Goal: Find specific page/section: Find specific page/section

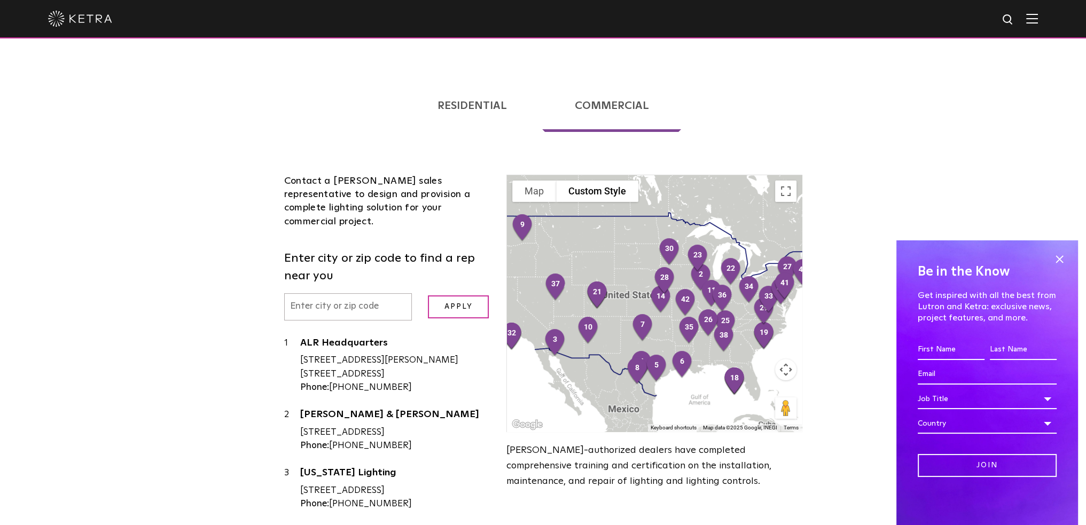
scroll to position [214, 0]
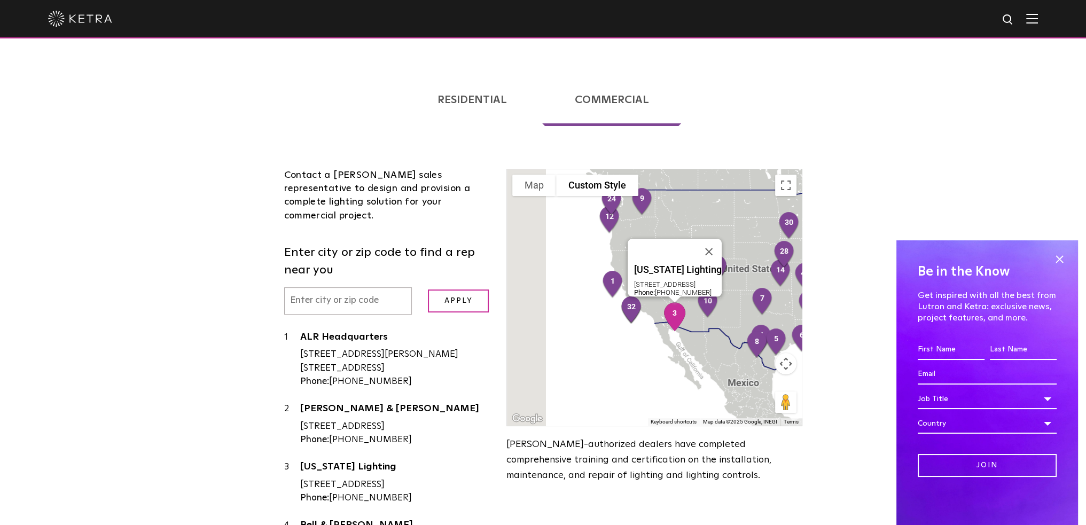
drag, startPoint x: 536, startPoint y: 305, endPoint x: 669, endPoint y: 281, distance: 135.3
click at [669, 281] on div "Arizona Lighting 2001 W Alameda DR #101 Tempe, AZ 85282 Phone: 602-414-9897" at bounding box center [654, 297] width 294 height 256
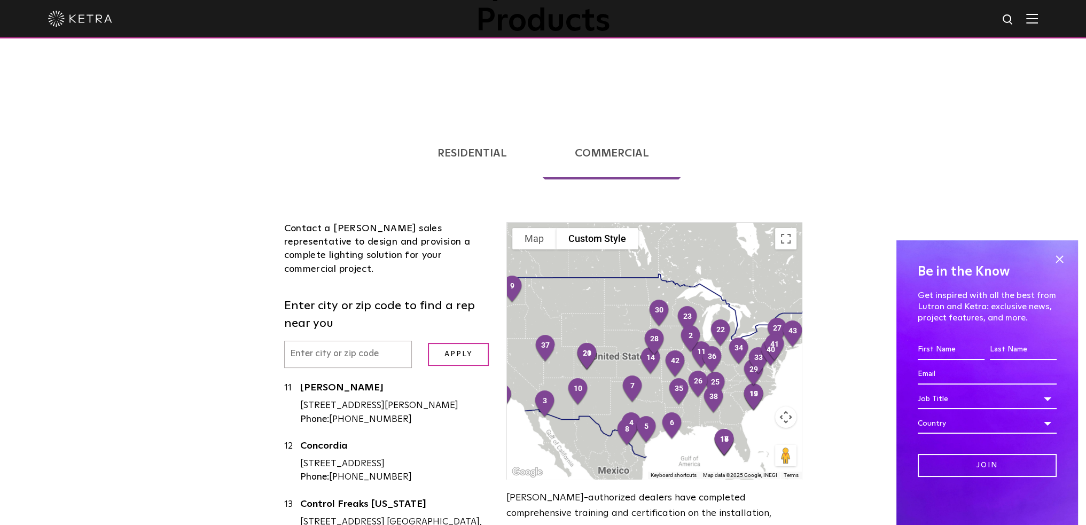
scroll to position [641, 0]
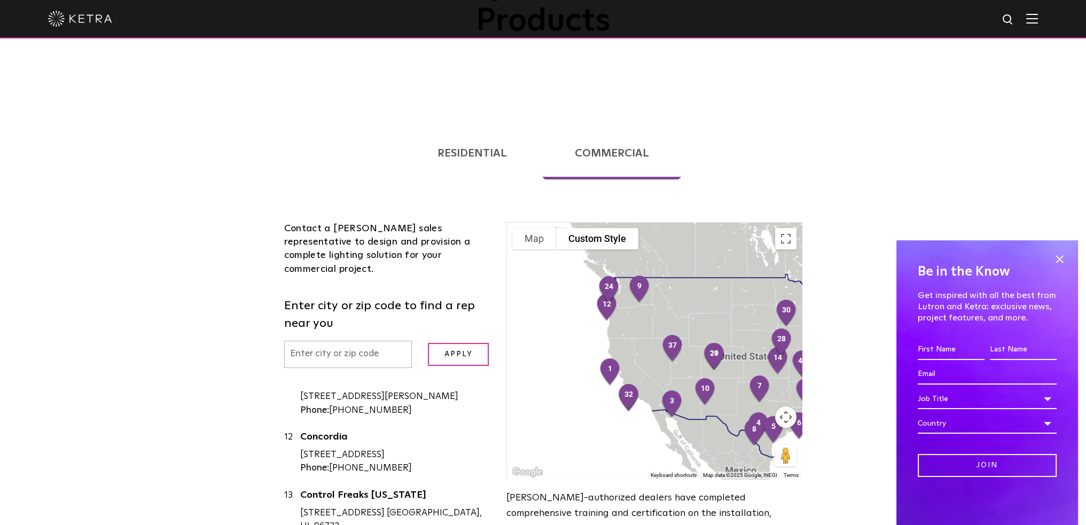
click at [566, 363] on div at bounding box center [654, 351] width 294 height 256
click at [629, 379] on img "32" at bounding box center [628, 397] width 31 height 37
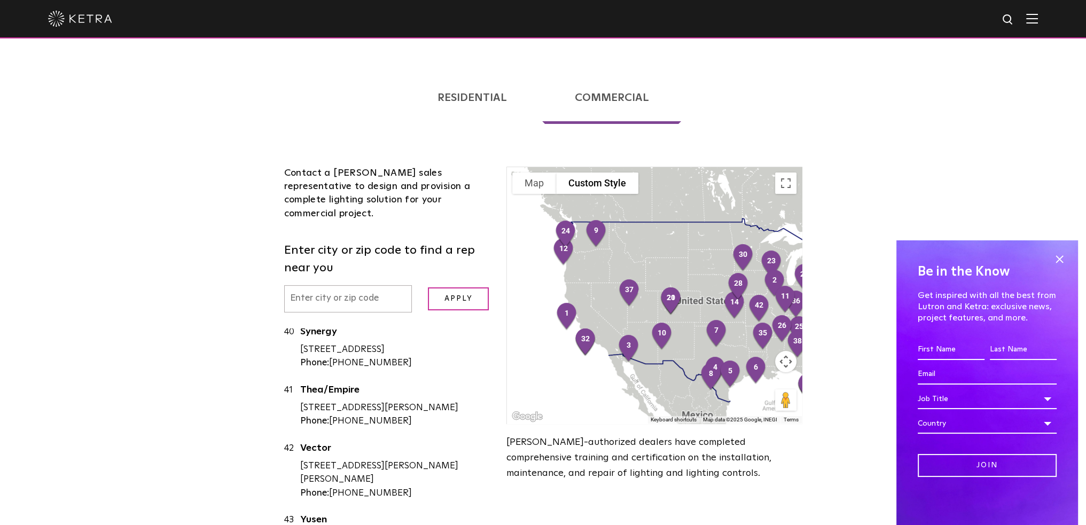
scroll to position [214, 0]
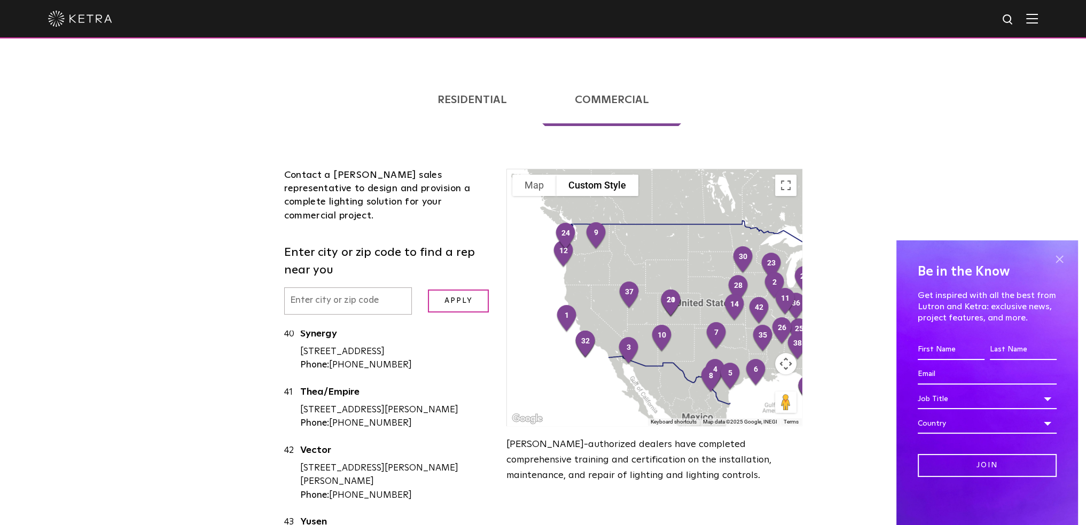
click at [1064, 258] on span at bounding box center [1059, 259] width 16 height 16
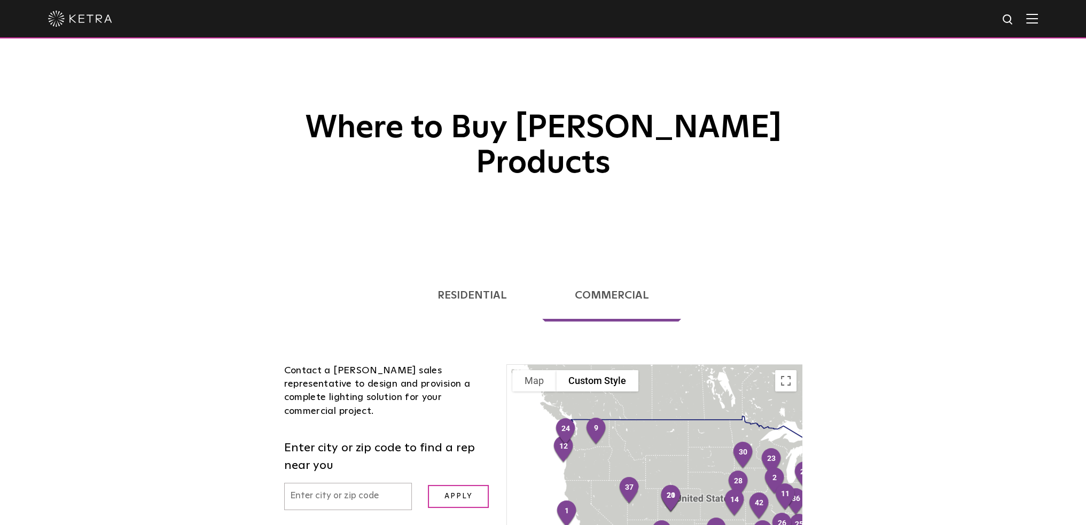
scroll to position [0, 0]
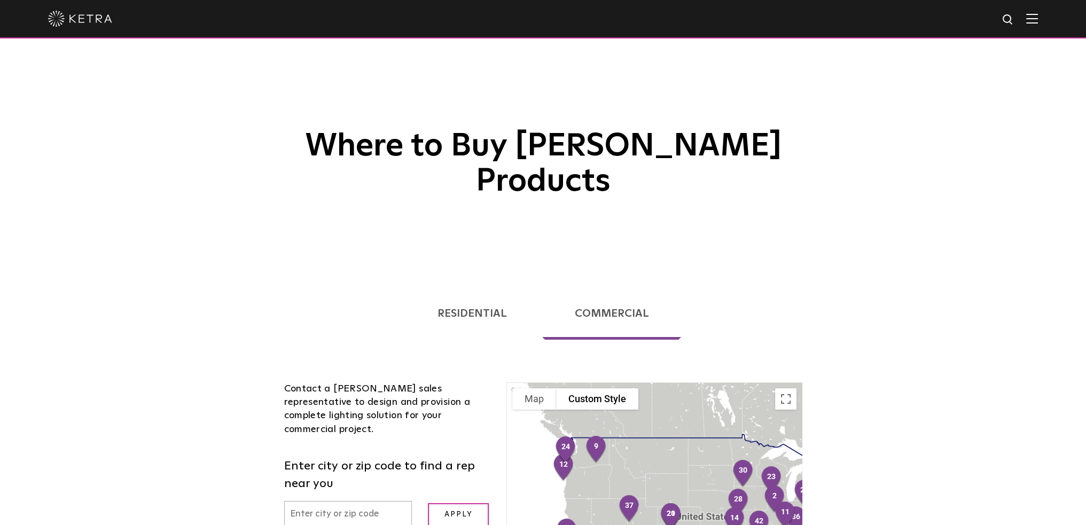
click at [1038, 19] on img at bounding box center [1032, 18] width 12 height 10
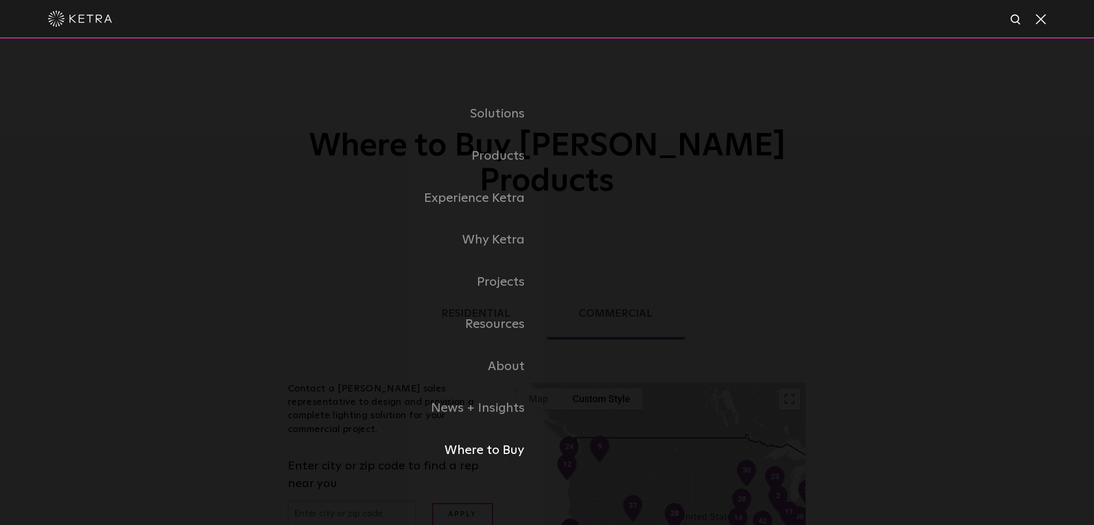
click at [508, 450] on link "Where to Buy" at bounding box center [413, 451] width 267 height 42
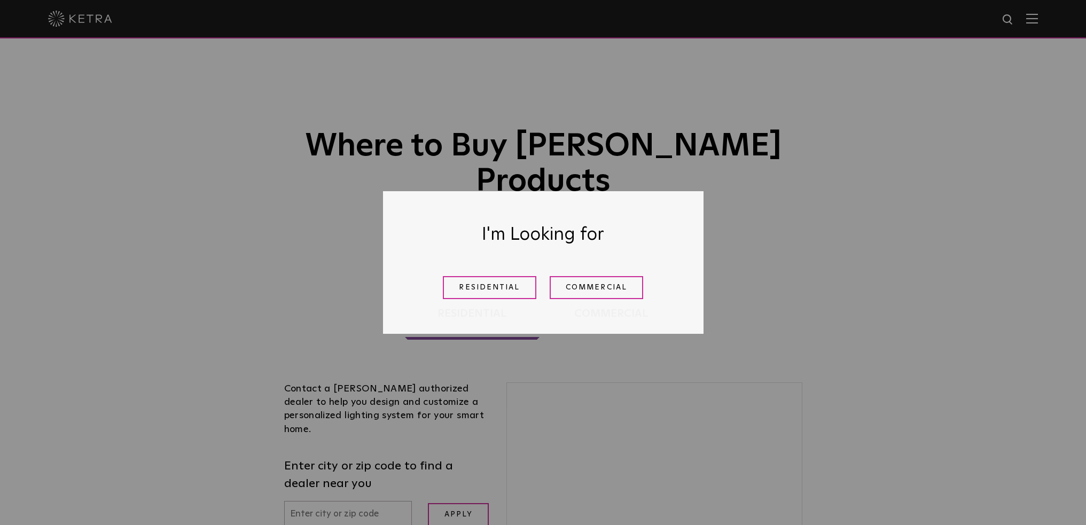
click at [580, 290] on link "Commercial" at bounding box center [597, 287] width 94 height 23
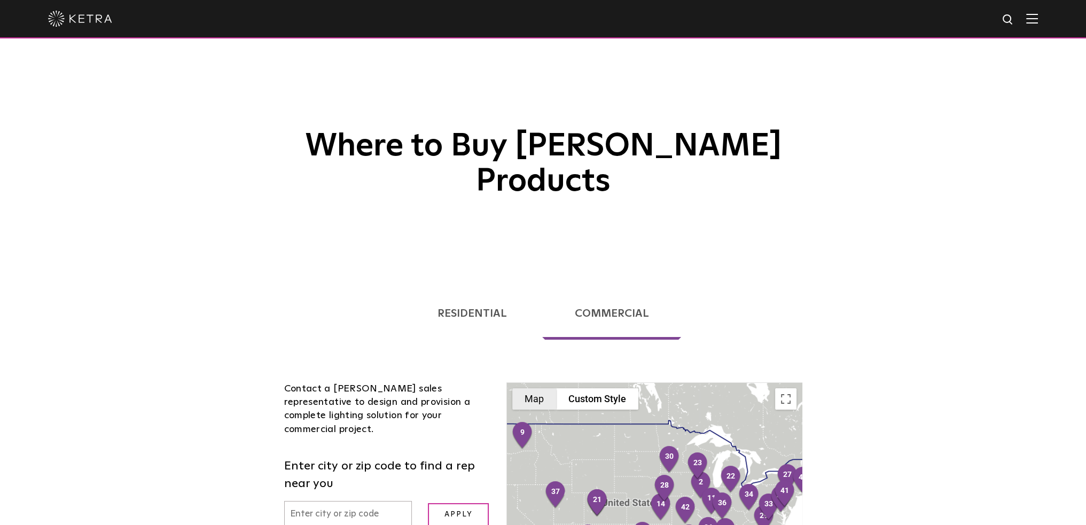
click at [525, 388] on button "Map" at bounding box center [534, 398] width 44 height 21
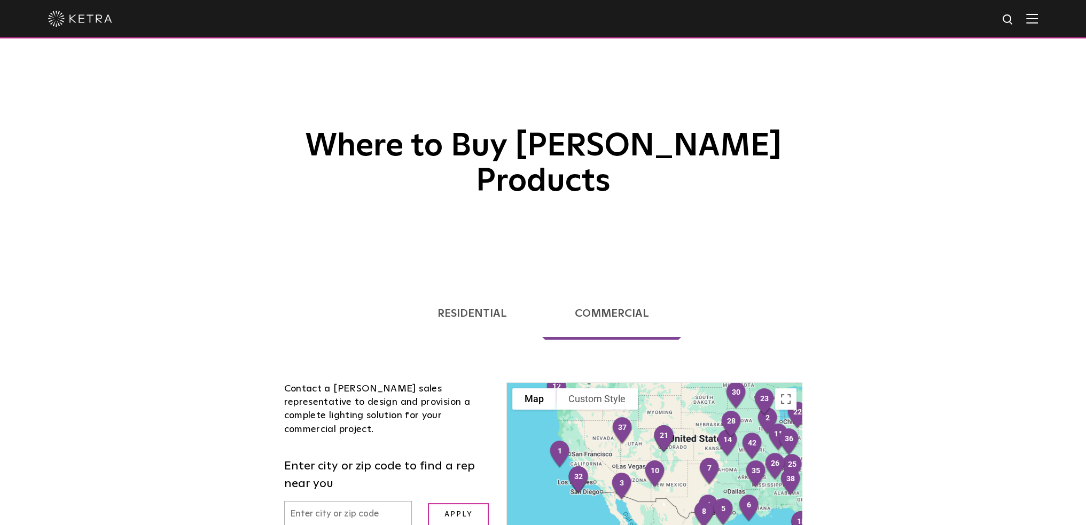
drag, startPoint x: 694, startPoint y: 382, endPoint x: 761, endPoint y: 318, distance: 93.4
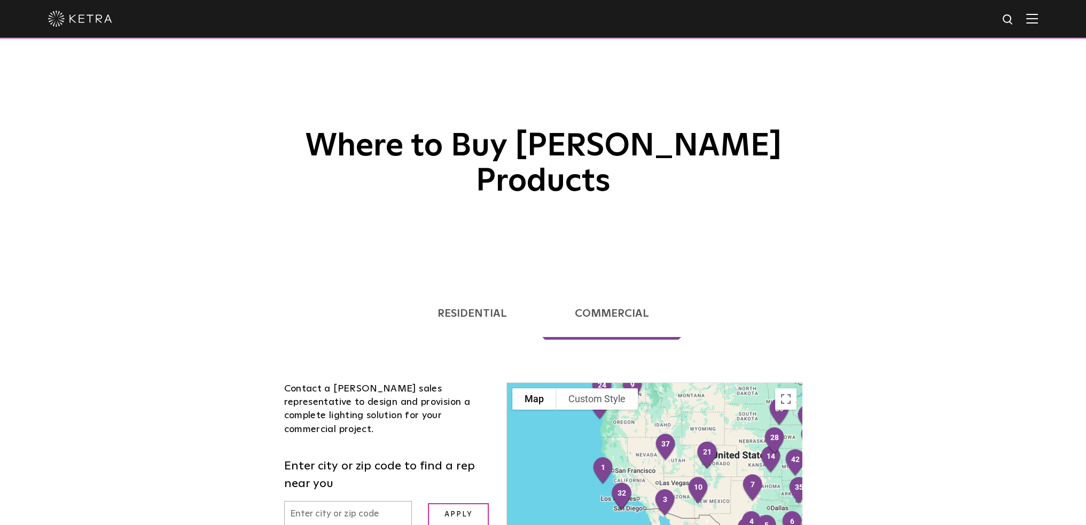
click at [579, 438] on div at bounding box center [654, 511] width 294 height 256
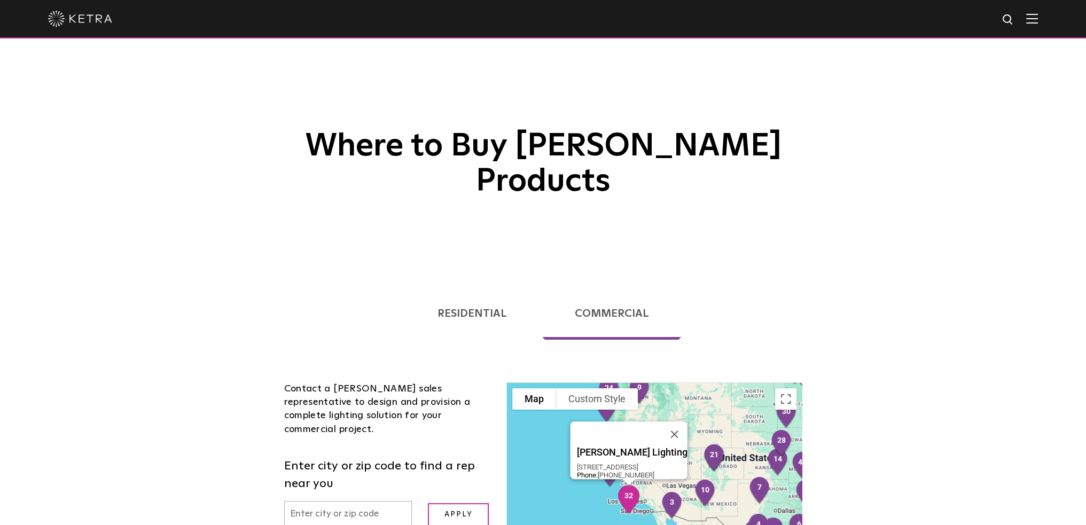
click at [633, 481] on img "32" at bounding box center [628, 499] width 31 height 37
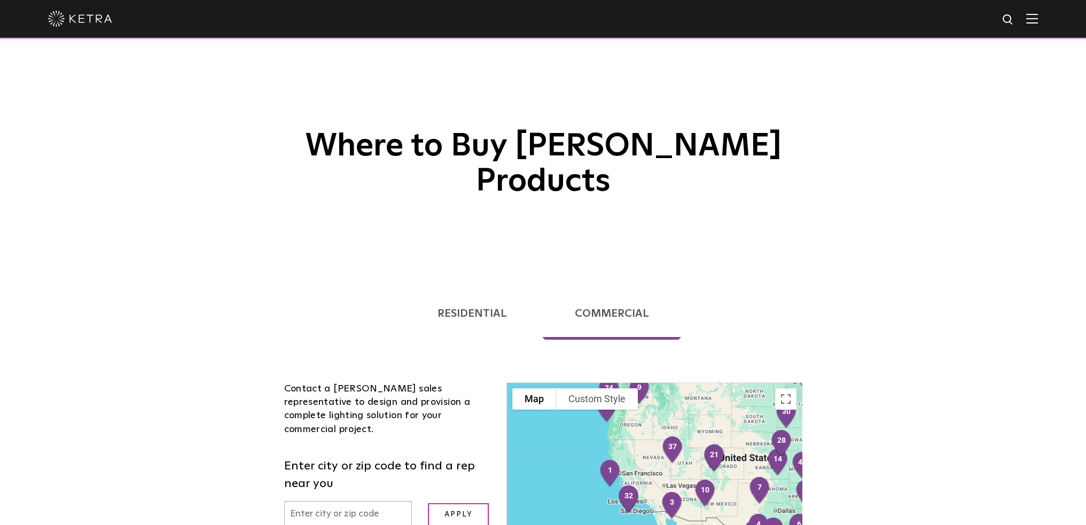
click at [232, 432] on div "Loading... Residential Commercial Contact a [PERSON_NAME] authorized dealer to …" at bounding box center [543, 532] width 1086 height 527
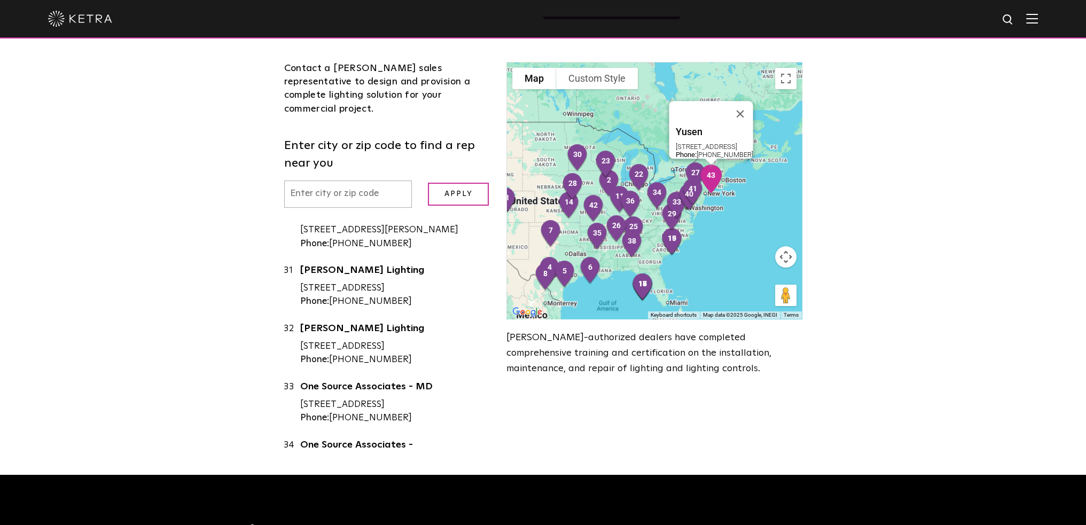
scroll to position [1710, 0]
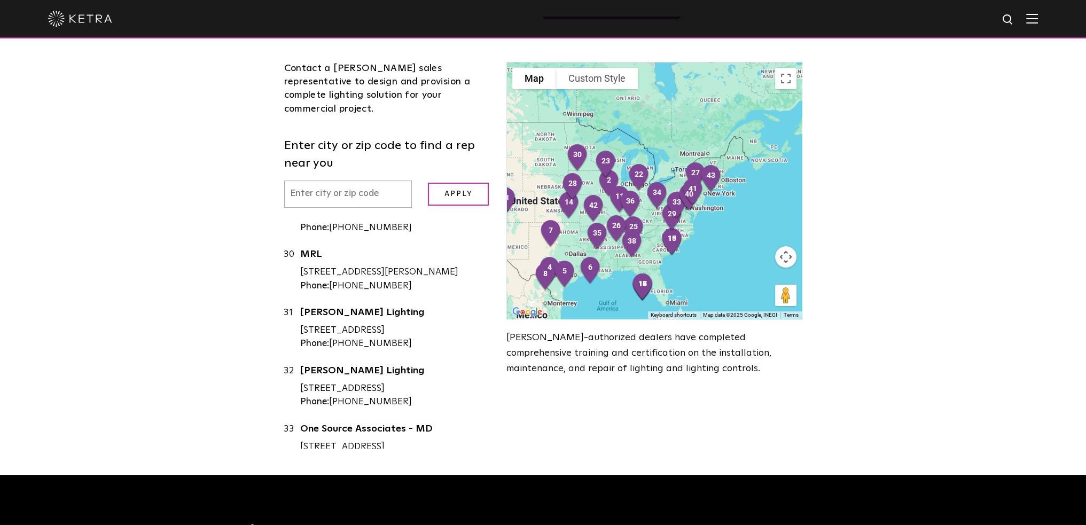
click at [327, 181] on input "text" at bounding box center [348, 194] width 128 height 27
click at [428, 183] on input "Apply" at bounding box center [458, 194] width 61 height 23
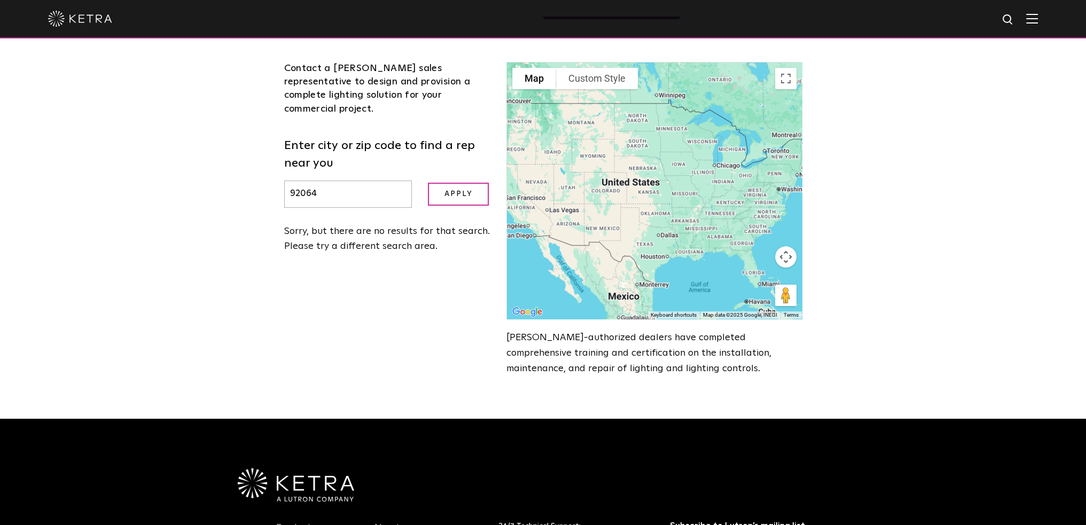
scroll to position [0, 0]
drag, startPoint x: 363, startPoint y: 142, endPoint x: 280, endPoint y: 143, distance: 83.4
click at [280, 143] on div "Contact a [PERSON_NAME] sales representative to design and provision a complete…" at bounding box center [387, 158] width 223 height 192
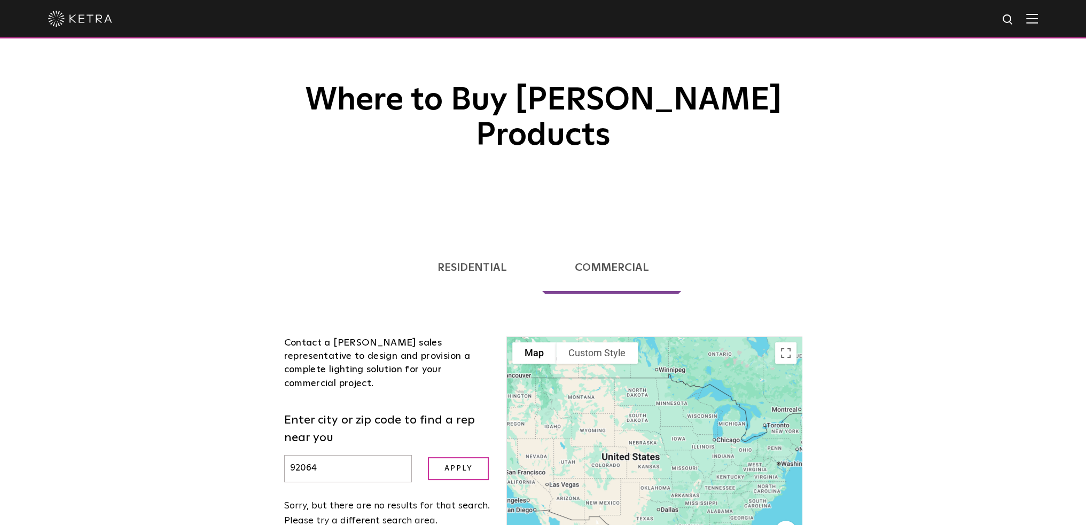
scroll to position [160, 0]
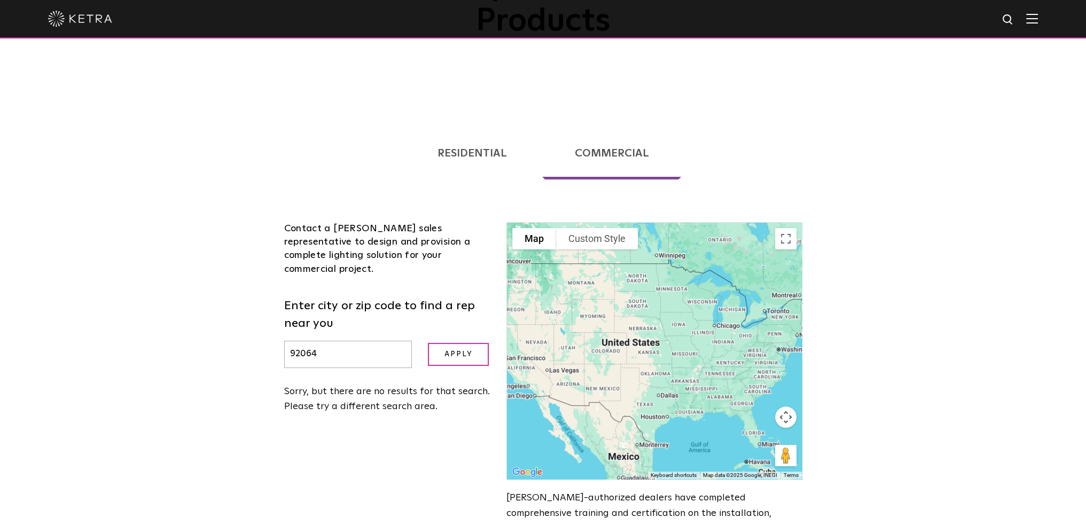
click at [319, 341] on input "92064" at bounding box center [348, 354] width 128 height 27
drag, startPoint x: 322, startPoint y: 308, endPoint x: 267, endPoint y: 300, distance: 55.1
click at [267, 300] on div "Residential Commercial Contact a [PERSON_NAME] authorized dealer to help you de…" at bounding box center [544, 335] width 556 height 455
click at [428, 343] on input "Apply" at bounding box center [458, 354] width 61 height 23
drag, startPoint x: 321, startPoint y: 305, endPoint x: 254, endPoint y: 297, distance: 67.3
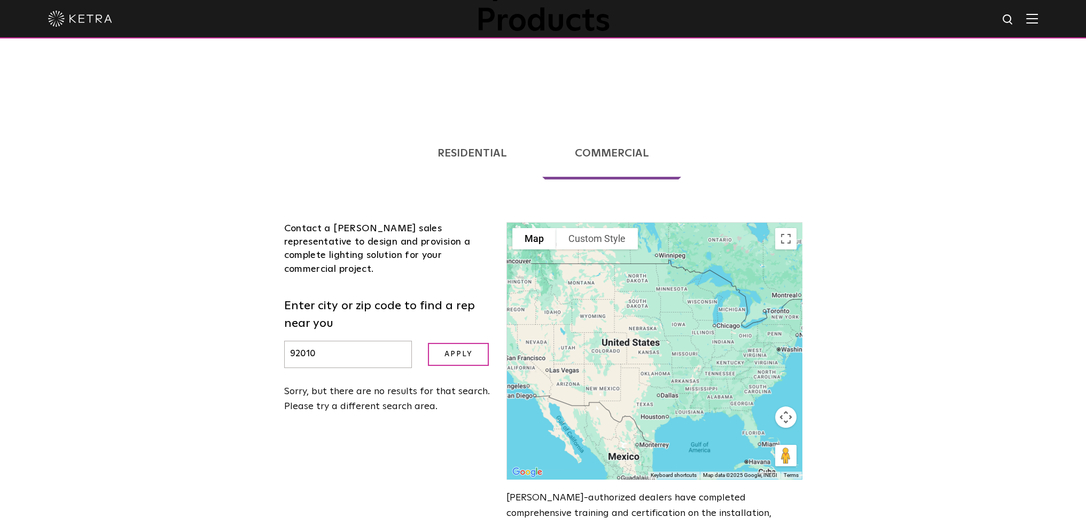
click at [254, 297] on div "Loading... Residential Commercial Contact a [PERSON_NAME] authorized dealer to …" at bounding box center [543, 343] width 1086 height 471
type input "90210"
click at [428, 343] on input "Apply" at bounding box center [458, 354] width 61 height 23
click at [474, 320] on div "Contact a [PERSON_NAME] sales representative to design and provision a complete…" at bounding box center [387, 318] width 223 height 192
click at [455, 298] on form "Enter city or zip code to find a rep near you 90210 Apply" at bounding box center [387, 333] width 207 height 71
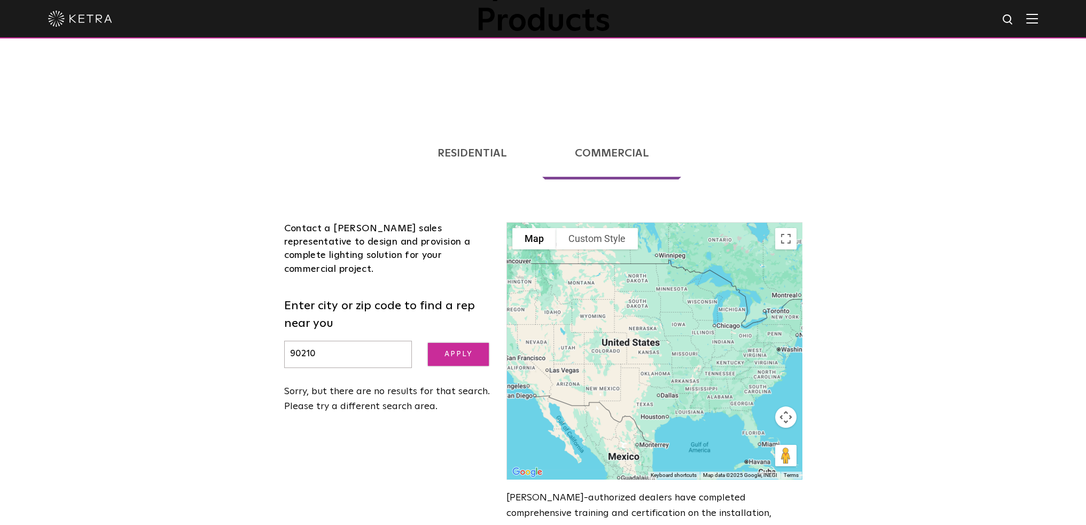
click at [457, 343] on input "Apply" at bounding box center [458, 354] width 61 height 23
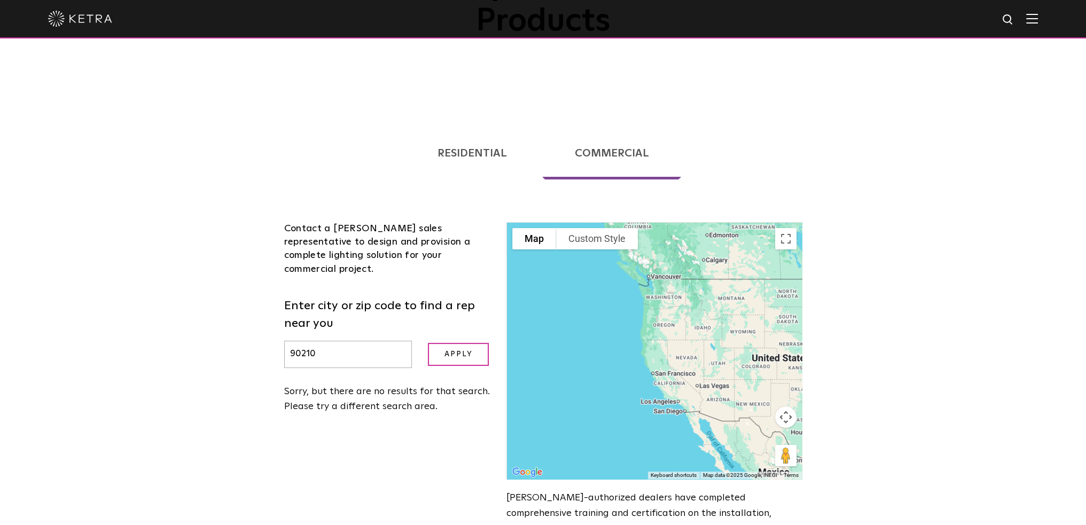
drag, startPoint x: 554, startPoint y: 335, endPoint x: 711, endPoint y: 350, distance: 157.8
click at [711, 350] on div at bounding box center [654, 351] width 294 height 256
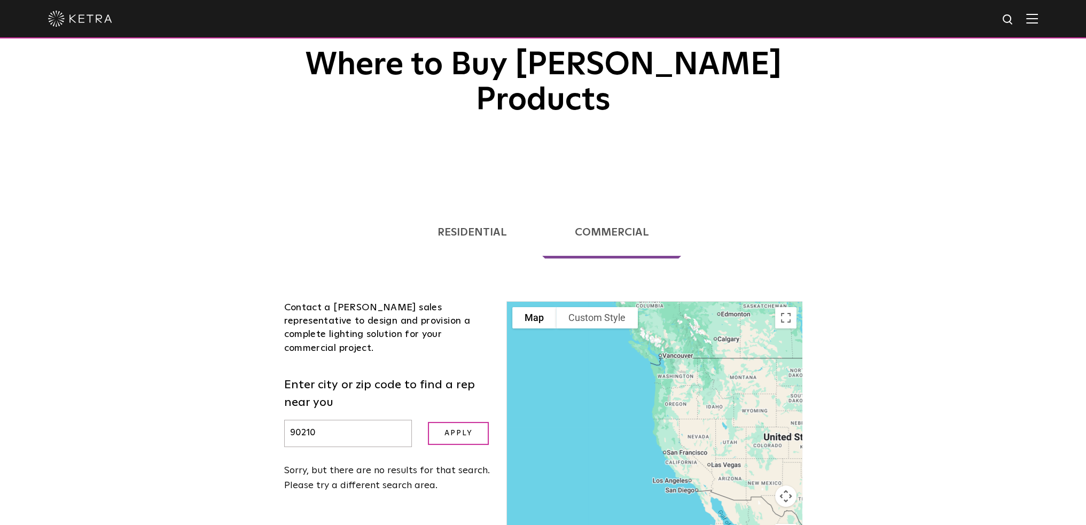
scroll to position [0, 0]
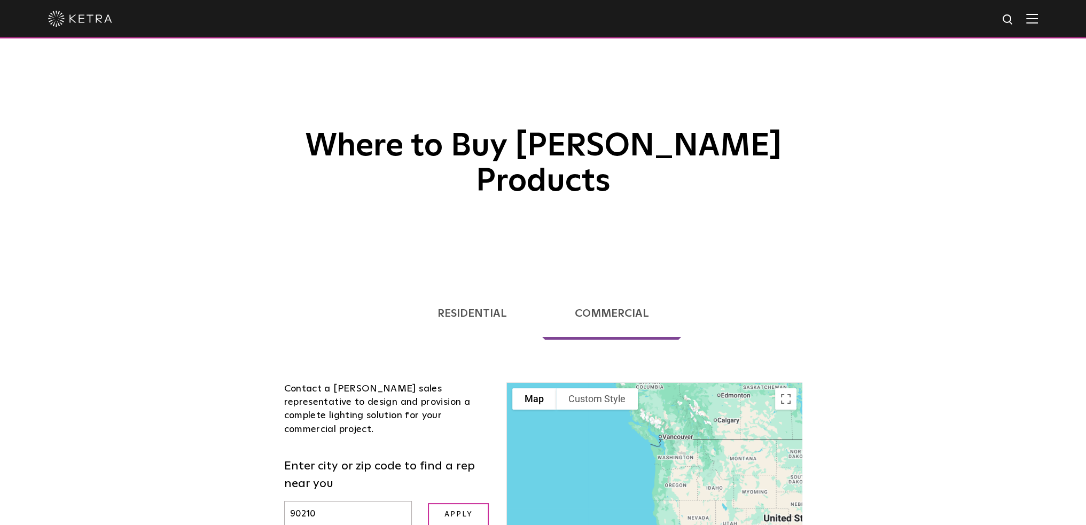
click at [1038, 19] on img at bounding box center [1032, 18] width 12 height 10
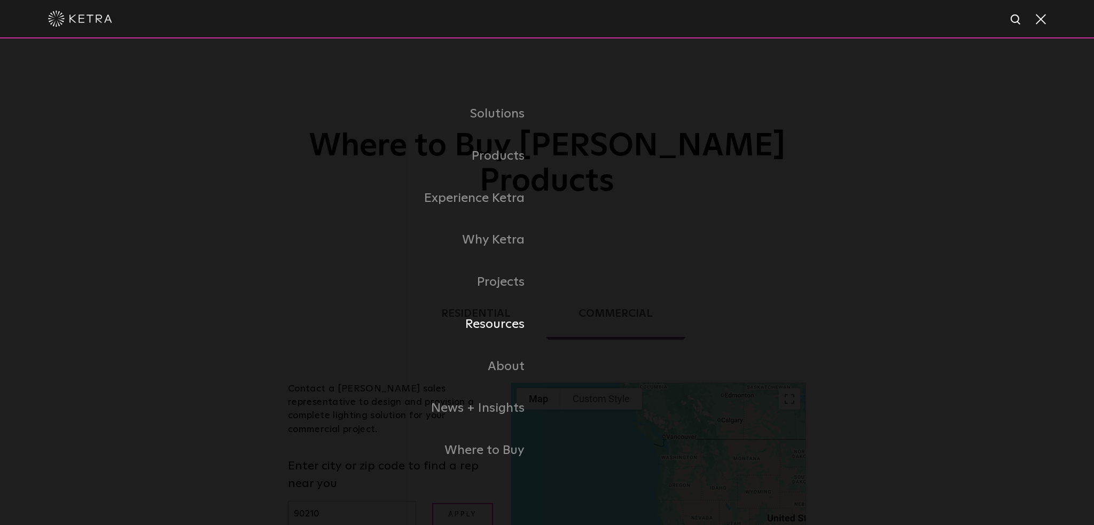
click at [503, 325] on link "Resources" at bounding box center [413, 324] width 267 height 42
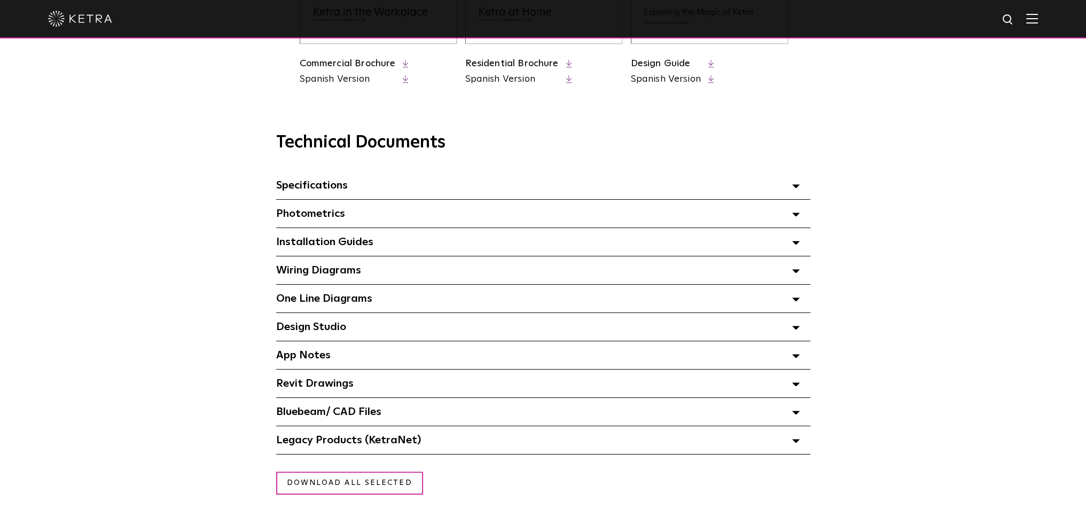
scroll to position [695, 0]
